Goal: Transaction & Acquisition: Purchase product/service

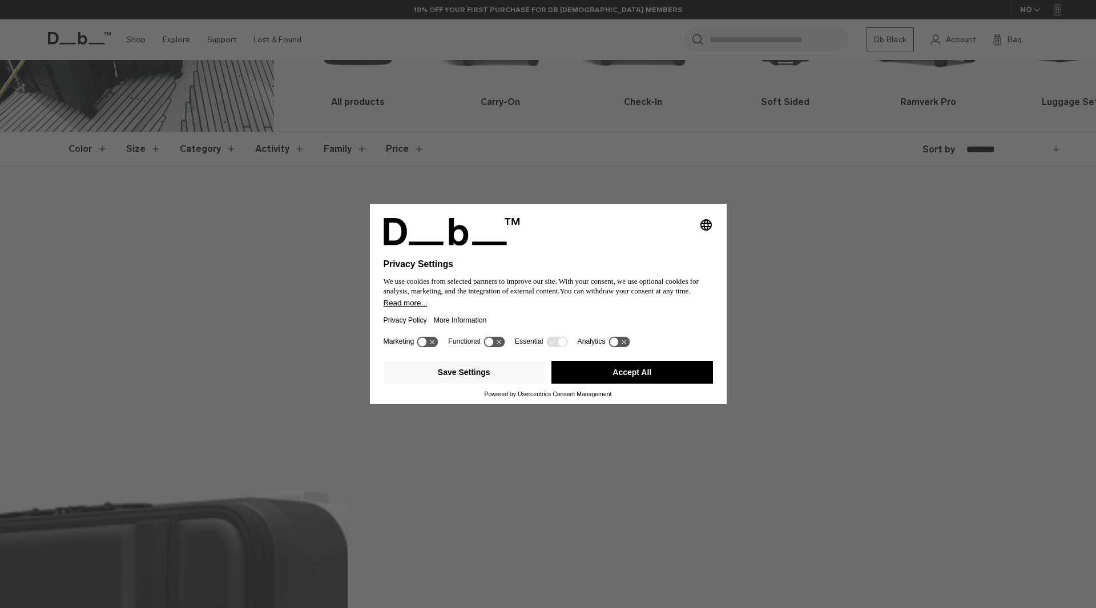
click at [617, 373] on button "Accept All" at bounding box center [632, 372] width 162 height 23
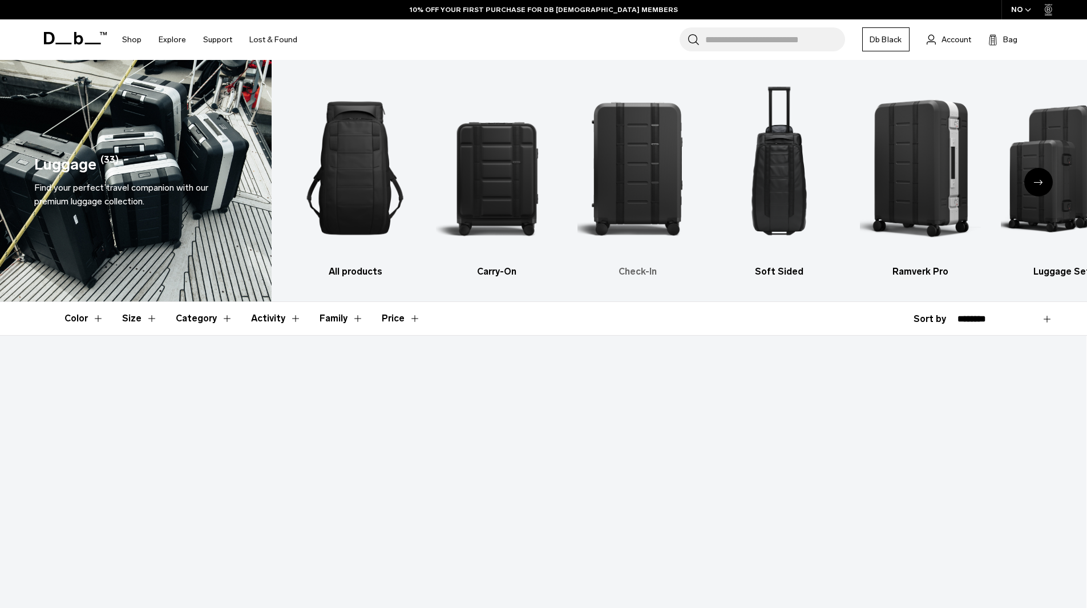
click at [640, 184] on img "3 / 6" at bounding box center [639, 168] width 122 height 182
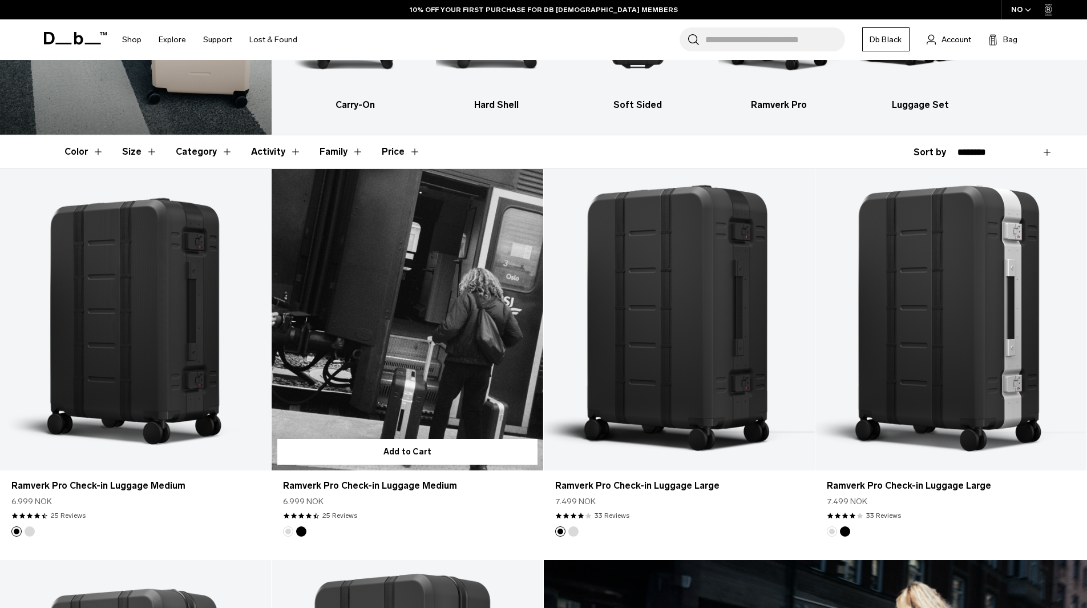
scroll to position [114, 0]
